Goal: Information Seeking & Learning: Learn about a topic

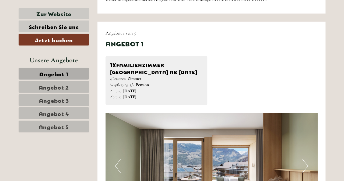
scroll to position [313, 0]
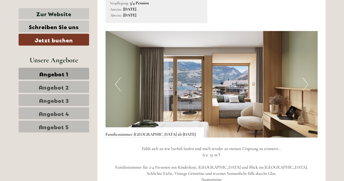
click at [308, 86] on button "Next" at bounding box center [305, 83] width 6 height 13
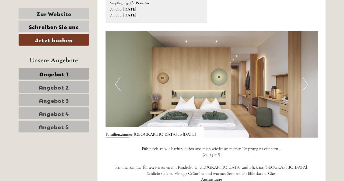
click at [306, 86] on button "Next" at bounding box center [305, 83] width 6 height 13
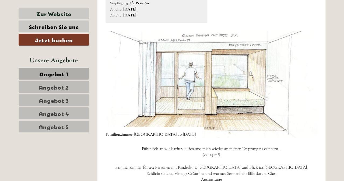
click at [306, 86] on button "Next" at bounding box center [305, 83] width 6 height 13
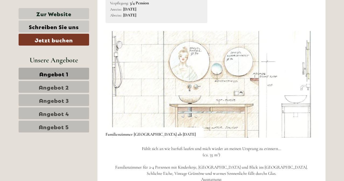
click at [305, 86] on button "Next" at bounding box center [305, 83] width 6 height 13
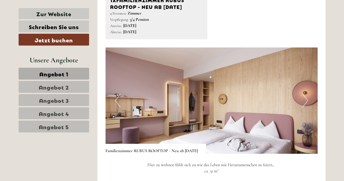
scroll to position [682, 0]
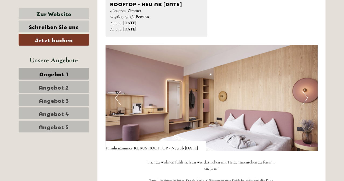
click at [306, 99] on button "Next" at bounding box center [305, 97] width 6 height 13
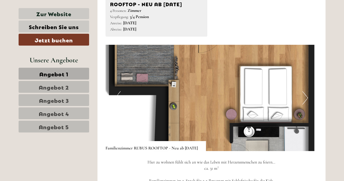
click at [306, 99] on button "Next" at bounding box center [305, 97] width 6 height 13
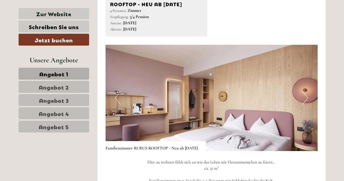
click at [305, 99] on button "Next" at bounding box center [305, 97] width 6 height 13
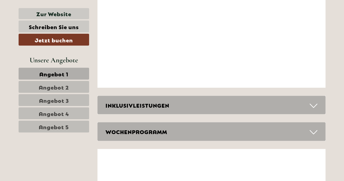
scroll to position [1791, 0]
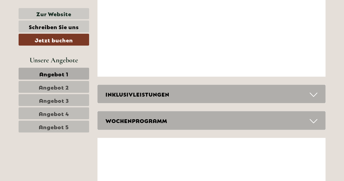
click at [172, 93] on div "INKLUSIVLEISTUNGEN" at bounding box center [211, 94] width 228 height 19
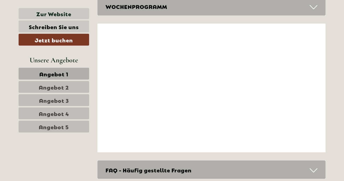
scroll to position [2217, 0]
